Goal: Find contact information: Find contact information

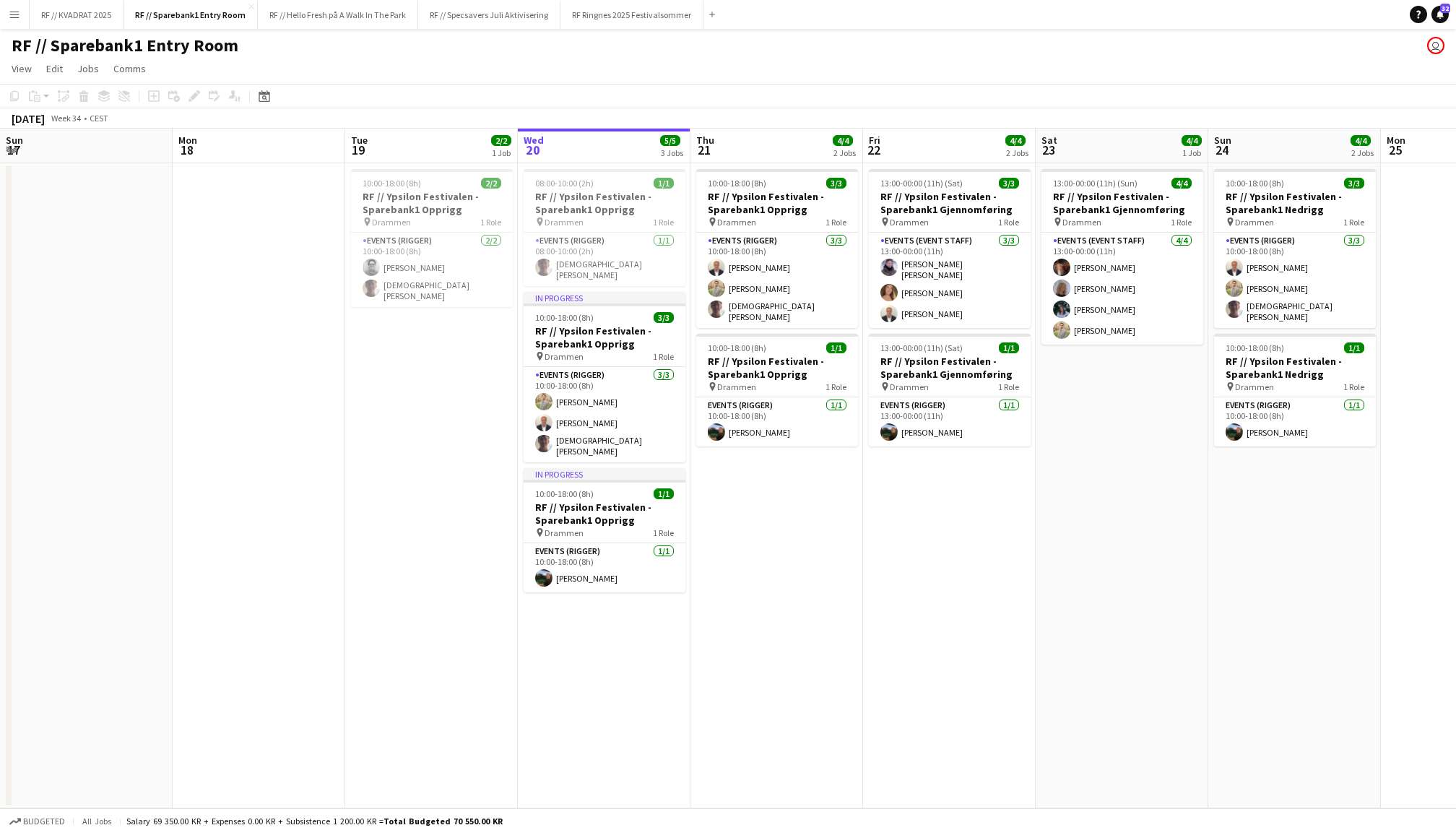
scroll to position [0, 345]
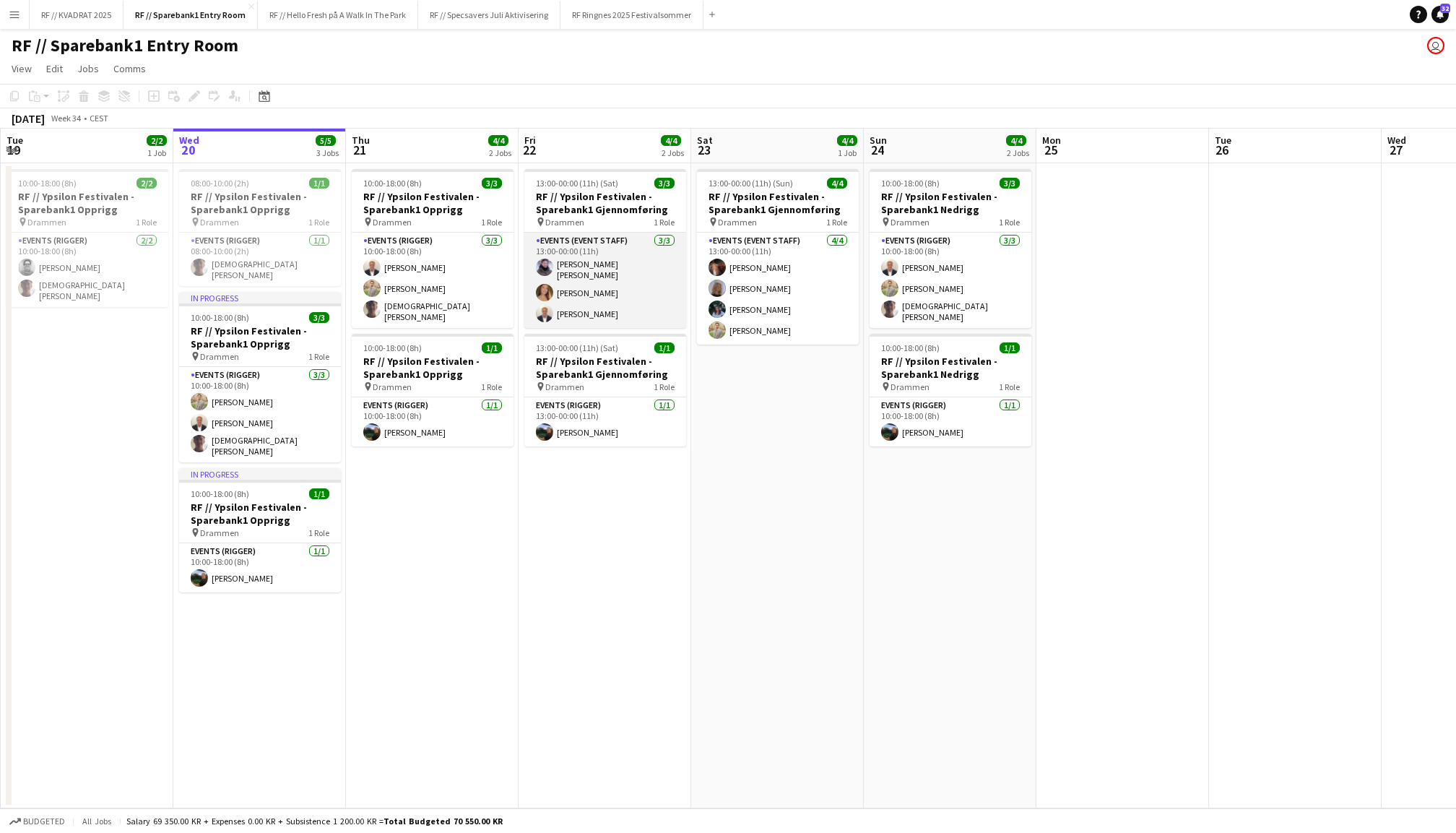
click at [587, 292] on app-card-role "Events (Event Staff) [DATE] 13:00-00:00 (11h) [PERSON_NAME] [PERSON_NAME] Wider…" at bounding box center [605, 280] width 161 height 96
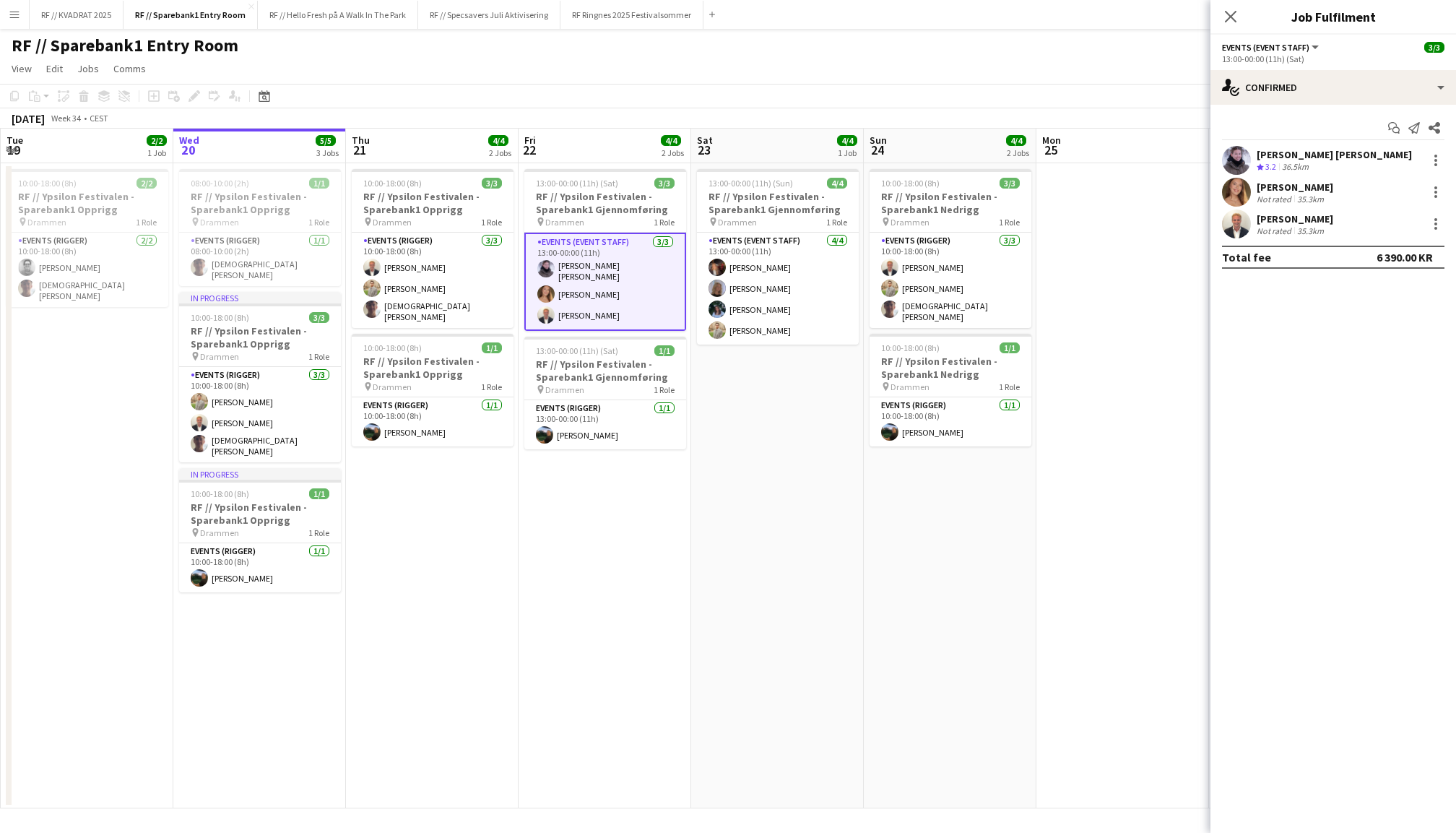
click at [1227, 227] on app-user-avatar at bounding box center [1236, 224] width 29 height 29
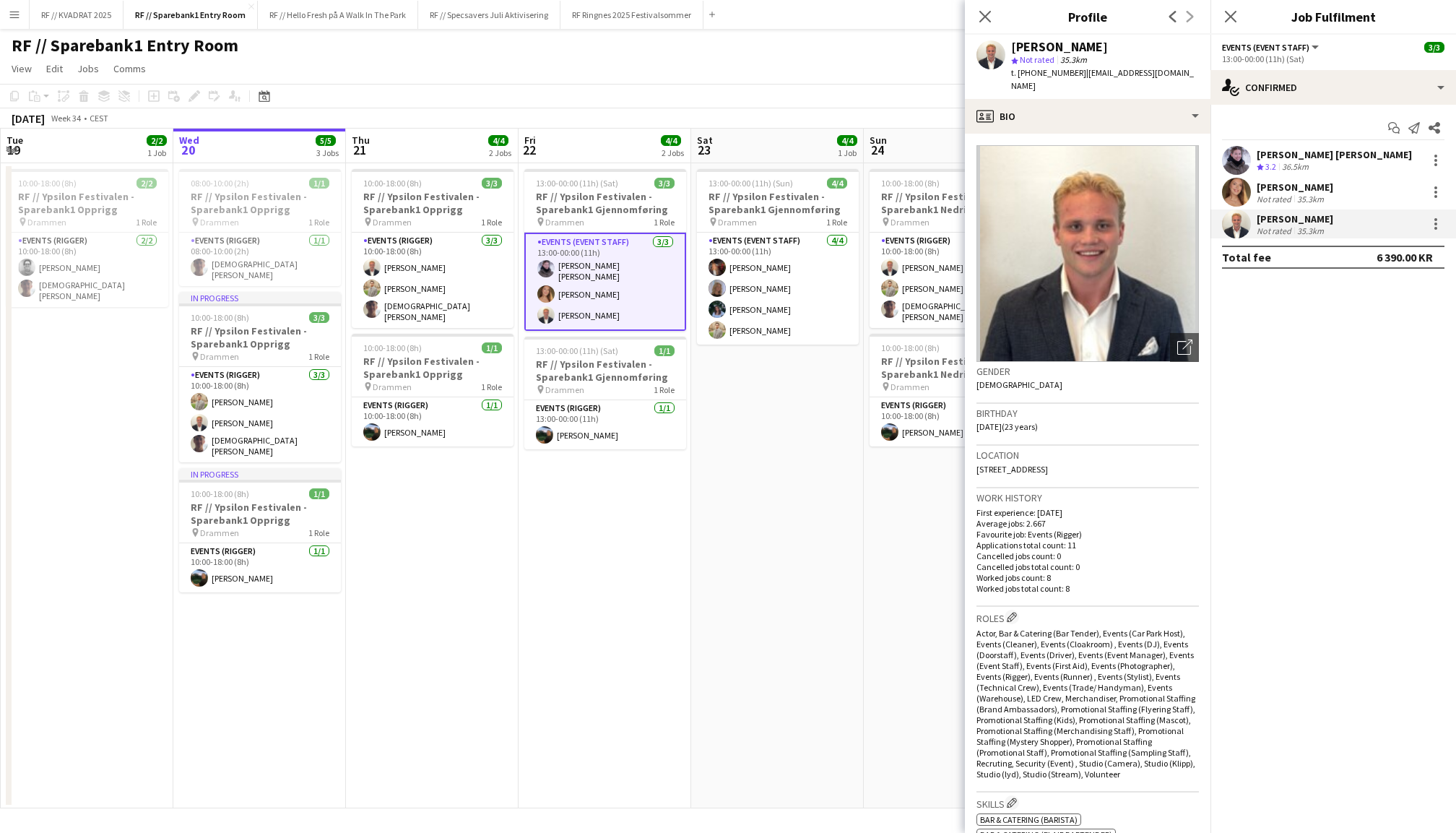
drag, startPoint x: 1170, startPoint y: 73, endPoint x: 1072, endPoint y: 74, distance: 98.0
click at [1072, 74] on div "[PERSON_NAME] star Not rated 35.3km t. [PHONE_NUMBER] | [PERSON_NAME][EMAIL_ADD…" at bounding box center [1088, 67] width 245 height 64
copy span "[EMAIL_ADDRESS][DOMAIN_NAME]"
click at [1236, 18] on icon "Close pop-in" at bounding box center [1230, 16] width 13 height 13
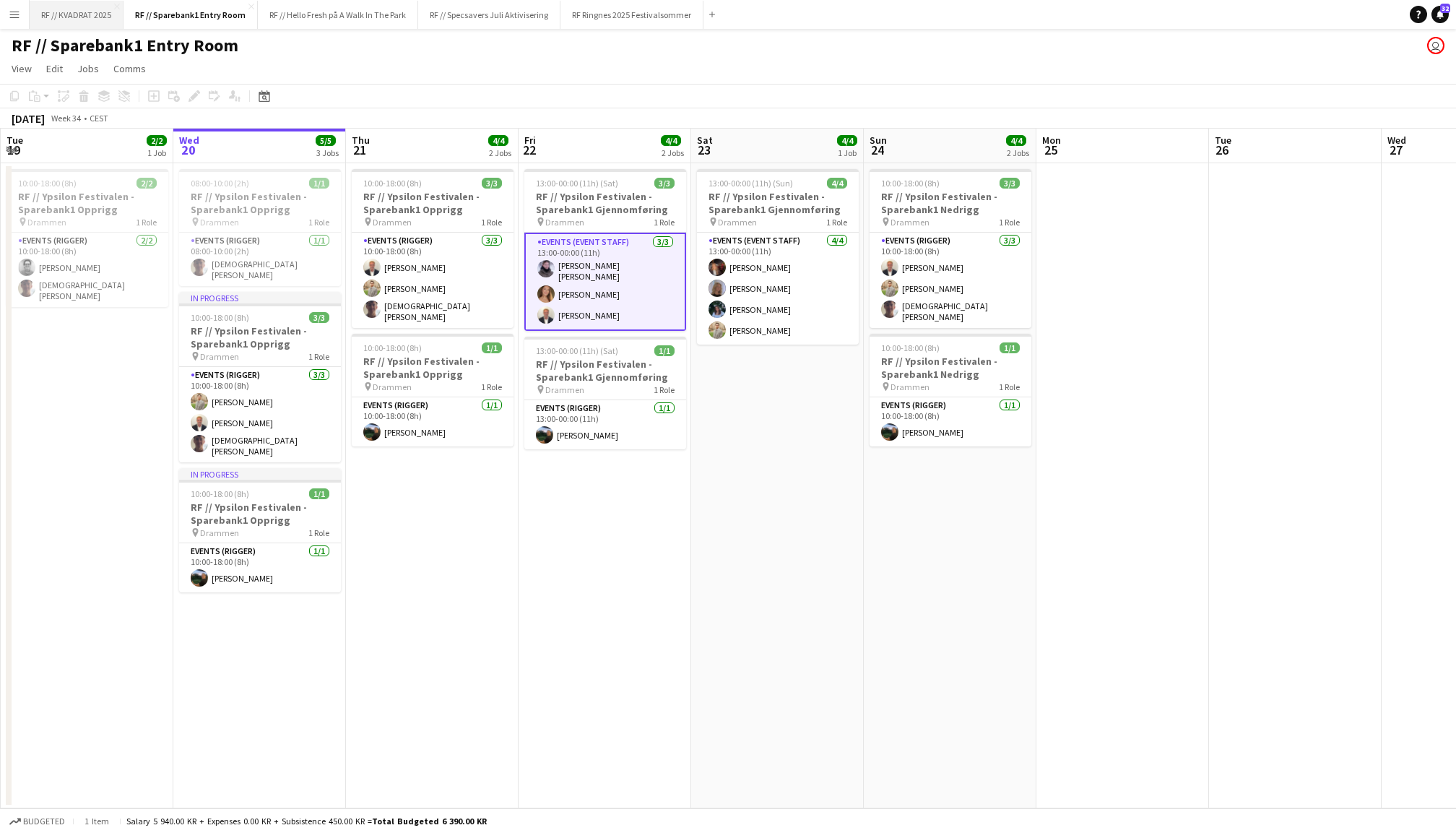
click at [73, 18] on button "RF // KVADRAT 2025 Close" at bounding box center [77, 15] width 94 height 28
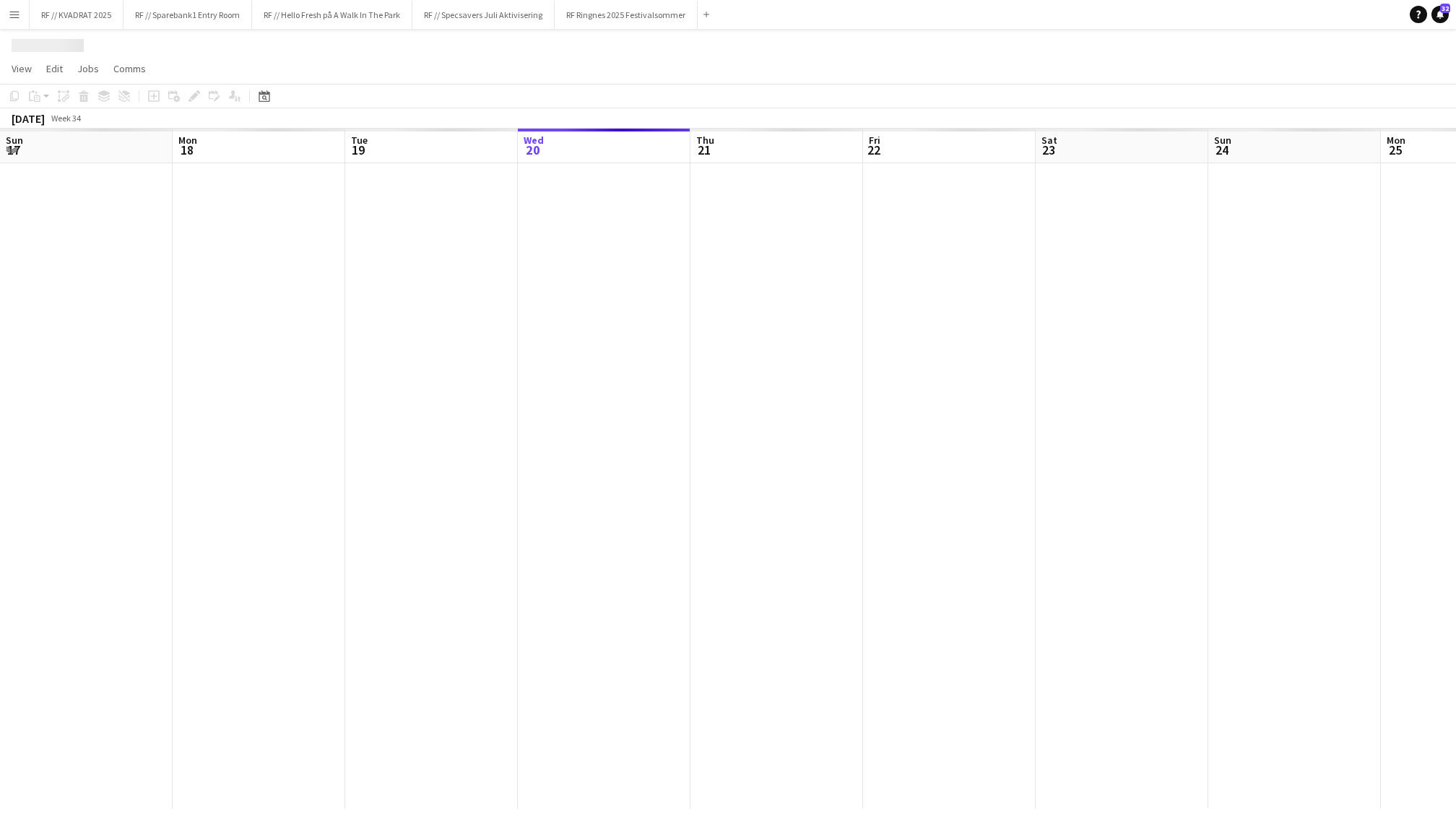
scroll to position [0, 345]
